Goal: Task Accomplishment & Management: Manage account settings

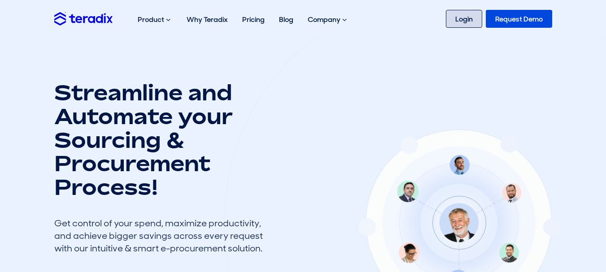
click at [461, 13] on link "Login" at bounding box center [464, 19] width 36 height 18
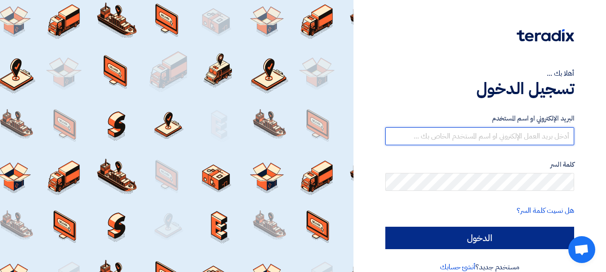
type input "[EMAIL_ADDRESS][DOMAIN_NAME]"
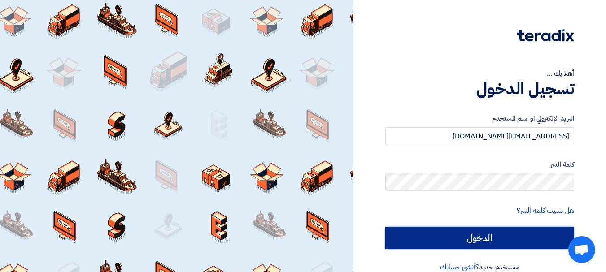
click at [433, 231] on input "الدخول" at bounding box center [479, 238] width 189 height 22
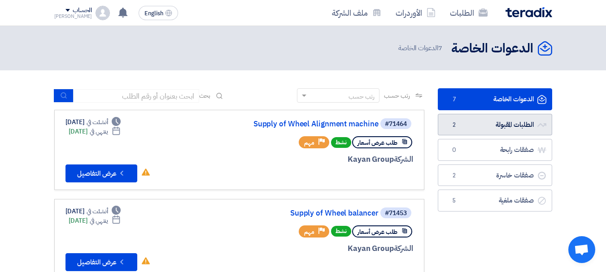
click at [460, 128] on link "الطلبات المقبولة الطلبات المقبولة 2" at bounding box center [495, 125] width 114 height 22
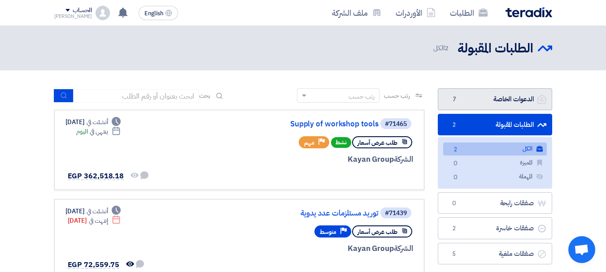
click at [478, 99] on link "الدعوات الخاصة الدعوات الخاصة 7" at bounding box center [495, 99] width 114 height 22
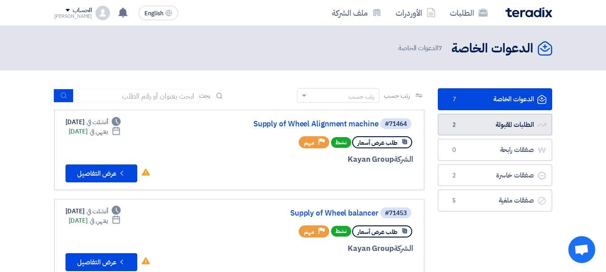
click at [489, 126] on link "الطلبات المقبولة الطلبات المقبولة 2" at bounding box center [495, 125] width 114 height 22
